Goal: Transaction & Acquisition: Purchase product/service

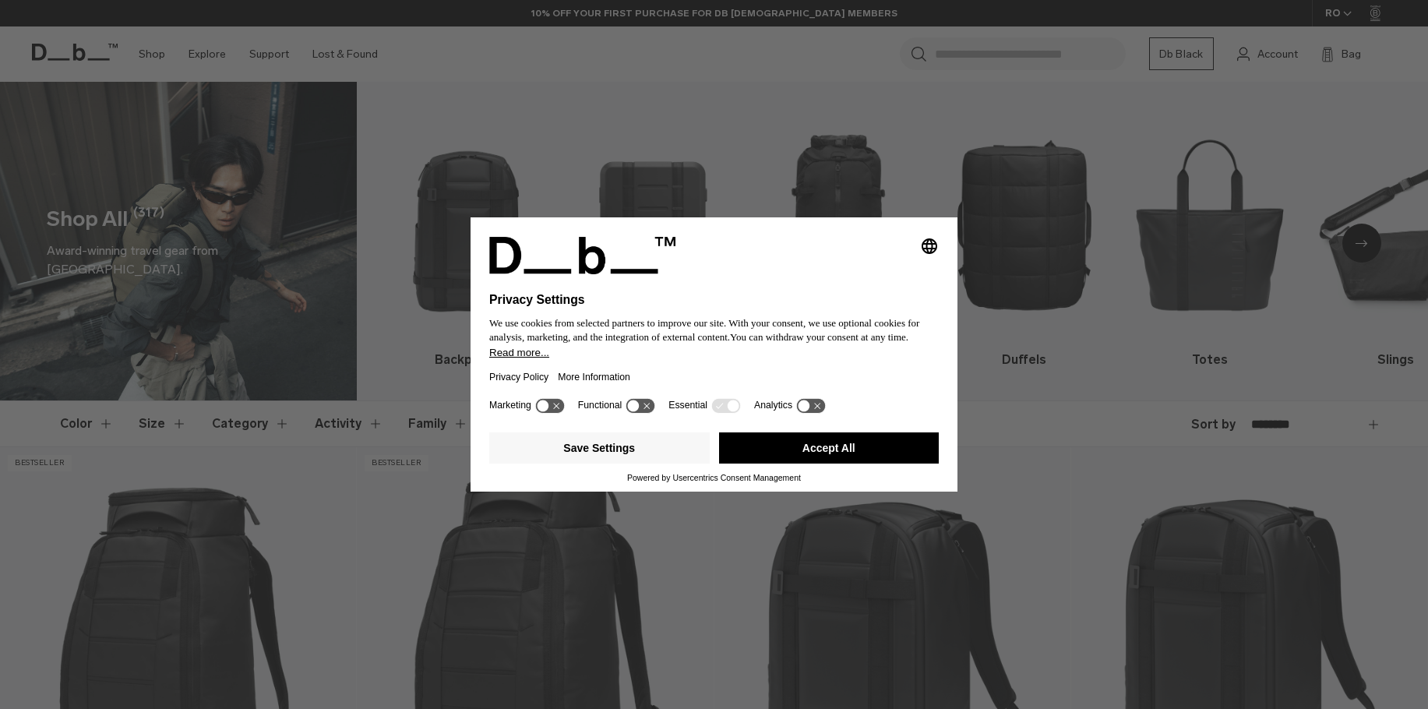
click at [814, 446] on button "Accept All" at bounding box center [829, 447] width 221 height 31
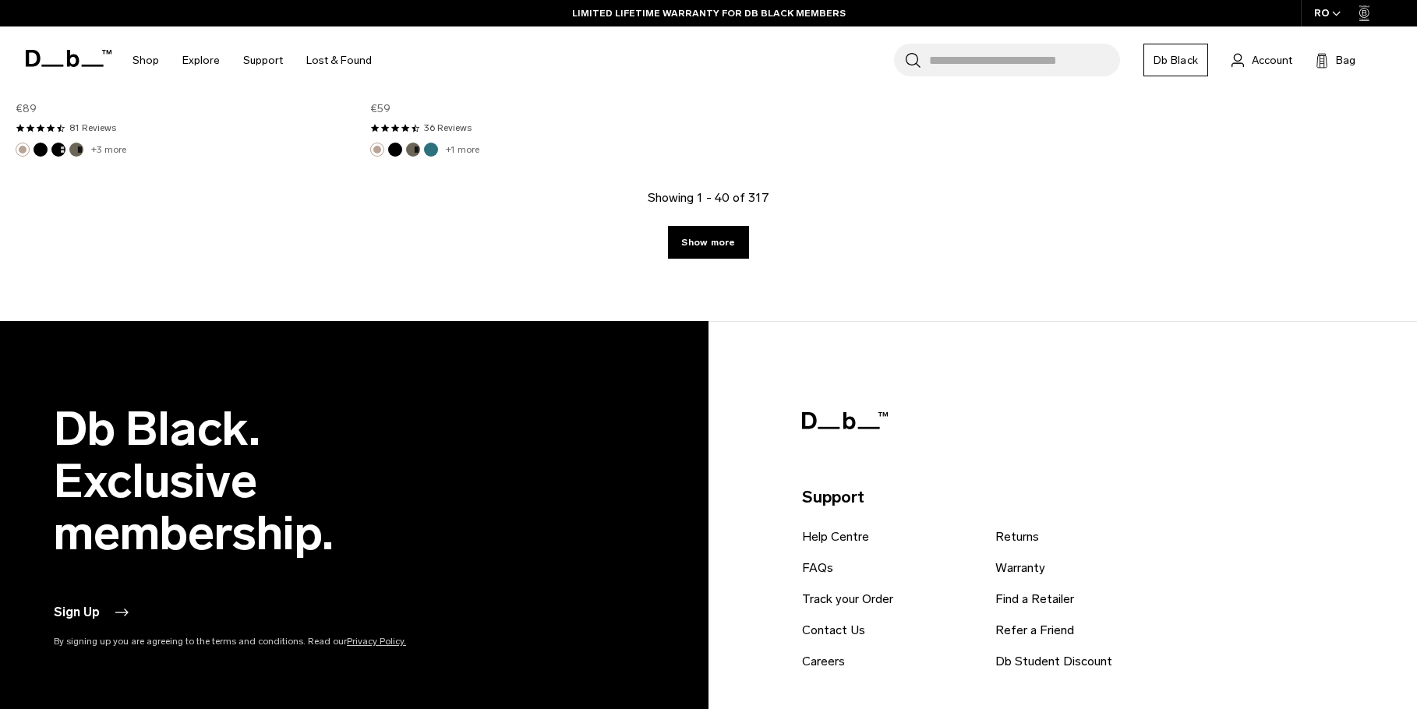
scroll to position [6389, 0]
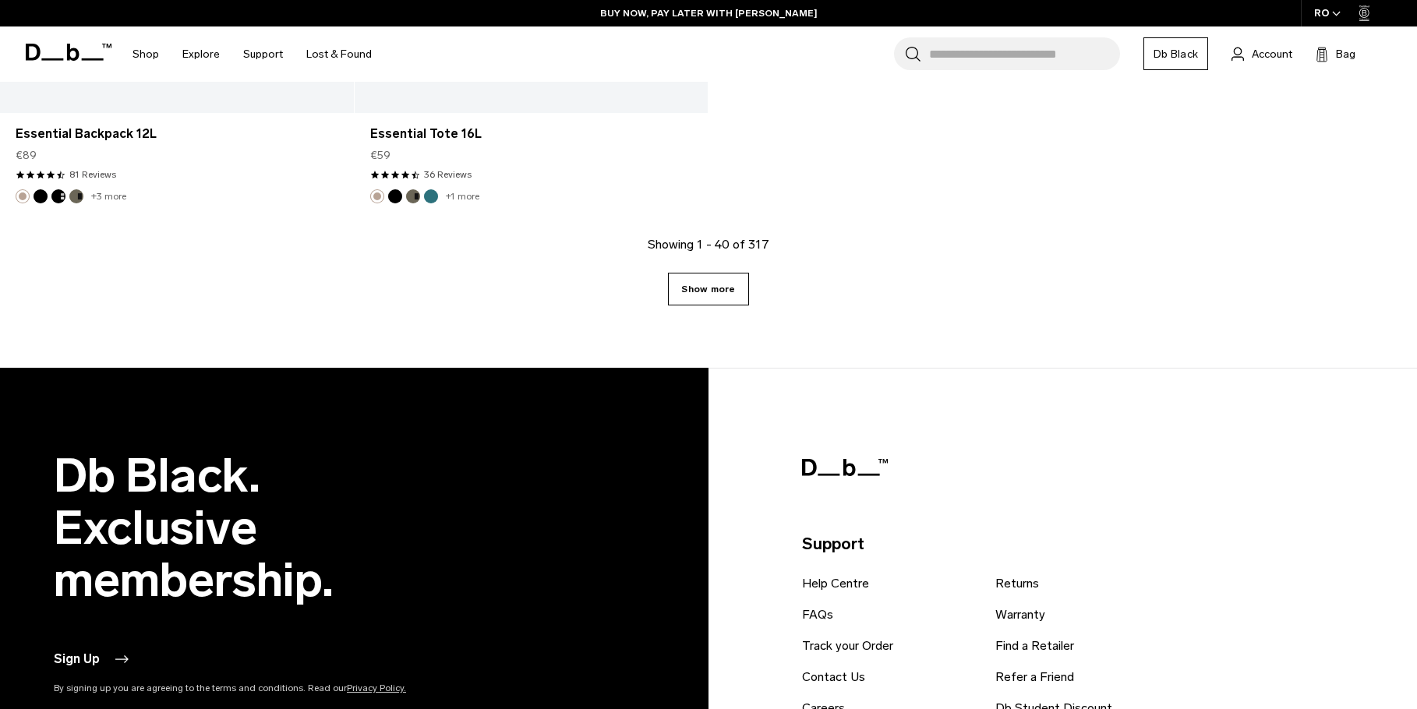
click at [712, 289] on link "Show more" at bounding box center [708, 289] width 80 height 33
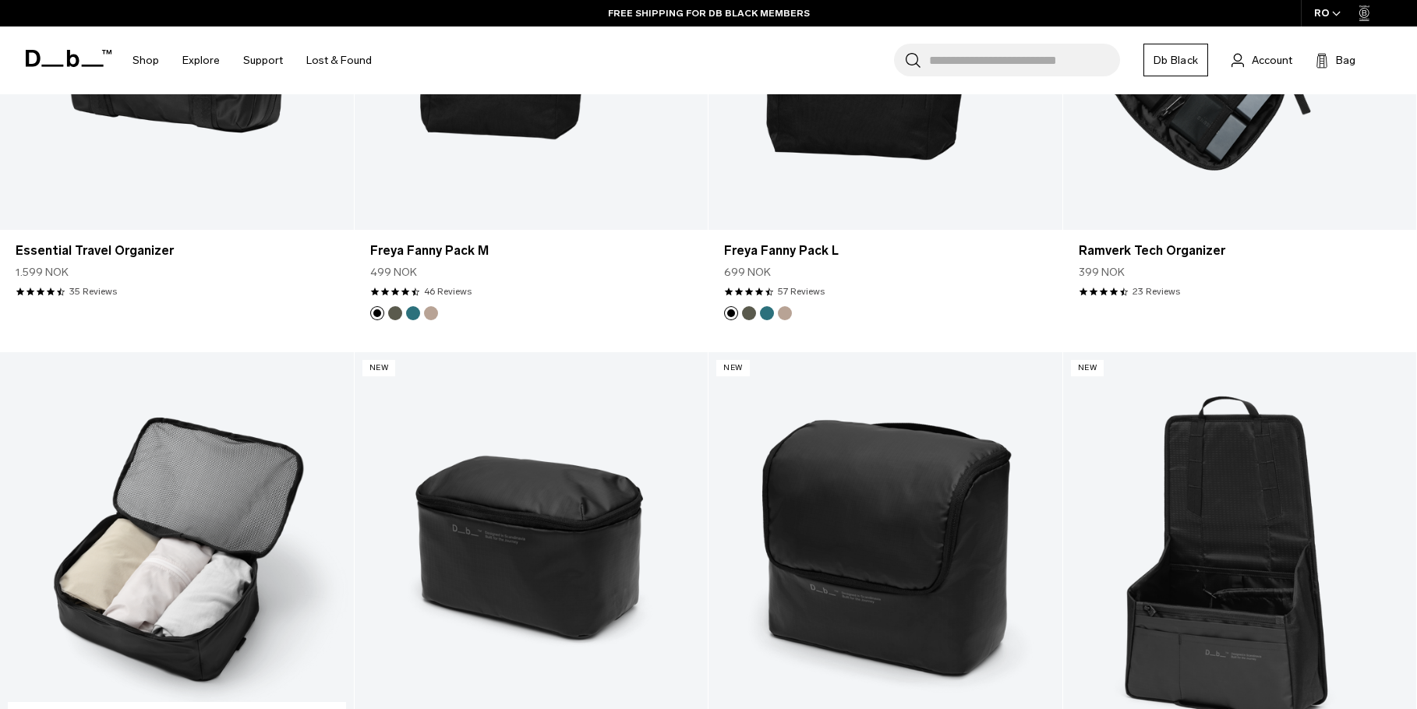
scroll to position [9584, 0]
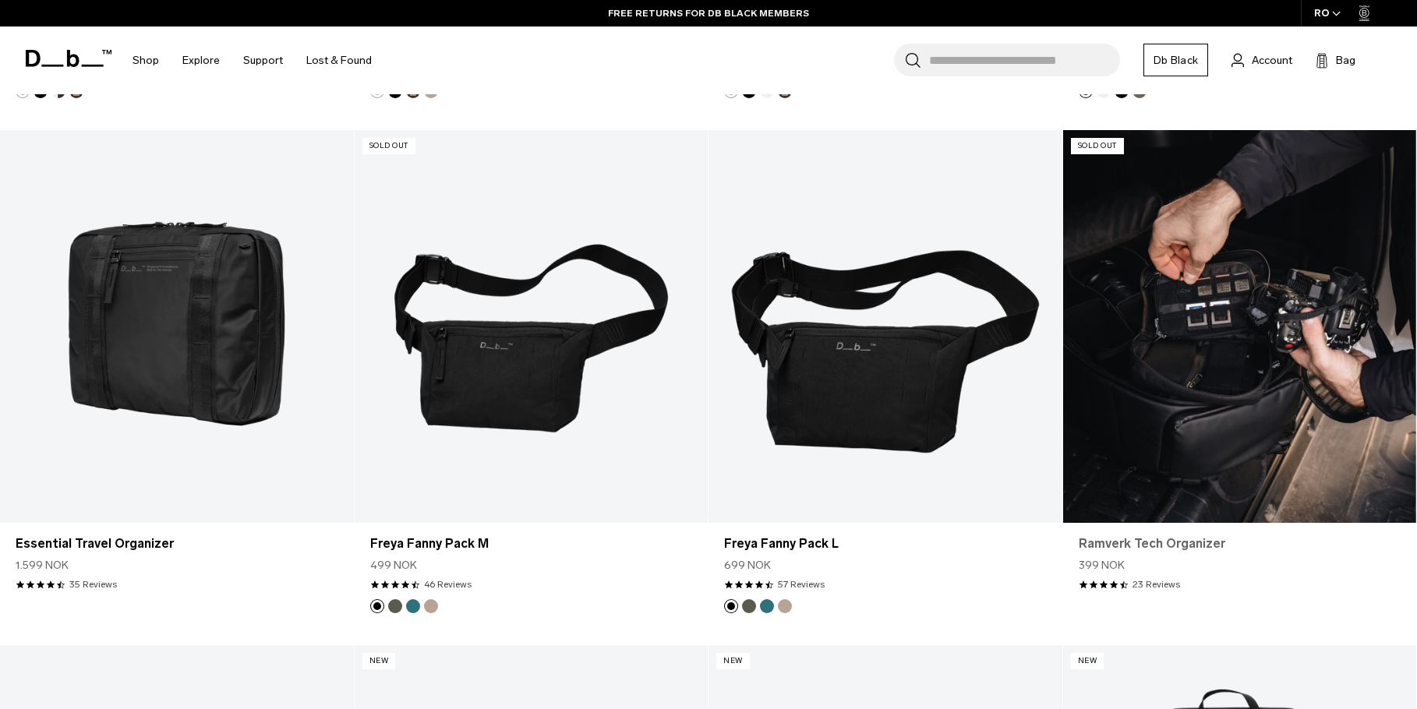
click at [1223, 542] on link "Ramverk Tech Organizer" at bounding box center [1239, 544] width 323 height 19
